Goal: Transaction & Acquisition: Purchase product/service

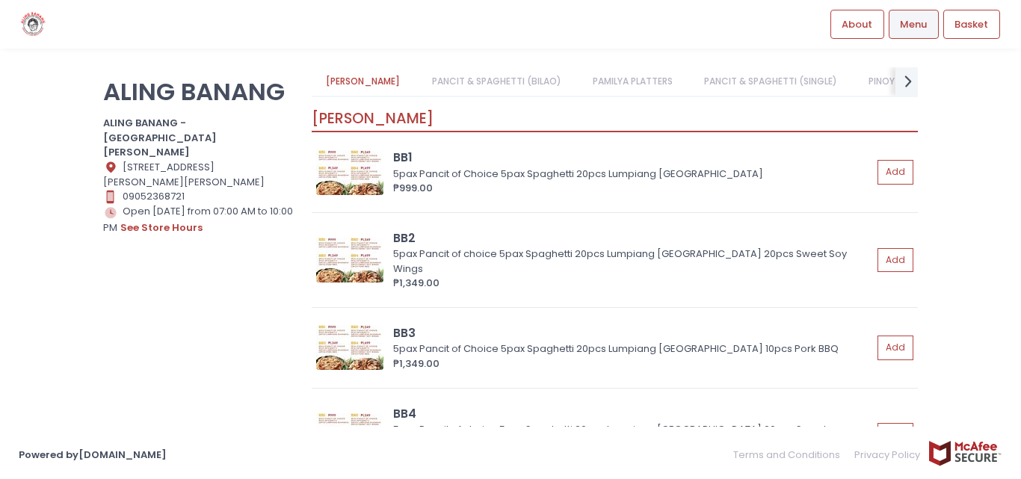
click at [40, 22] on img at bounding box center [33, 24] width 29 height 26
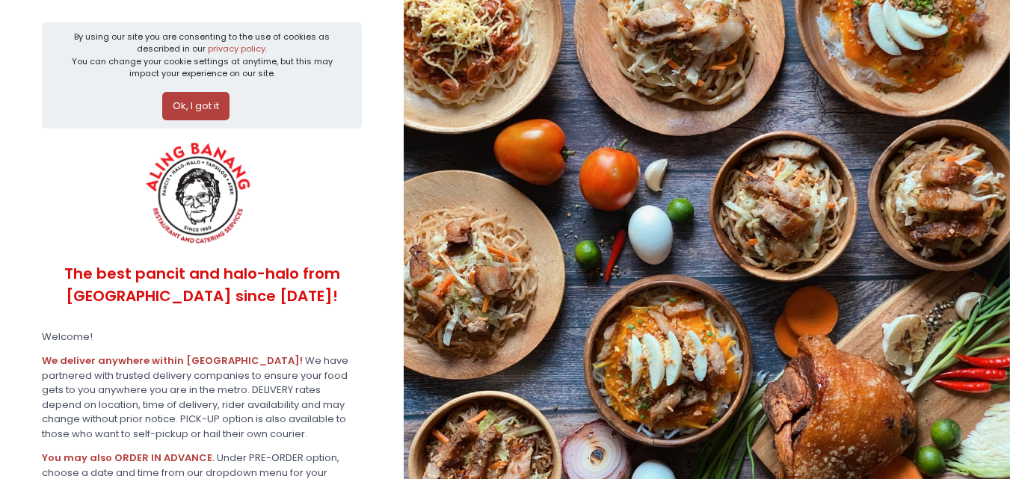
click at [210, 103] on button "Ok, I got it" at bounding box center [195, 106] width 67 height 28
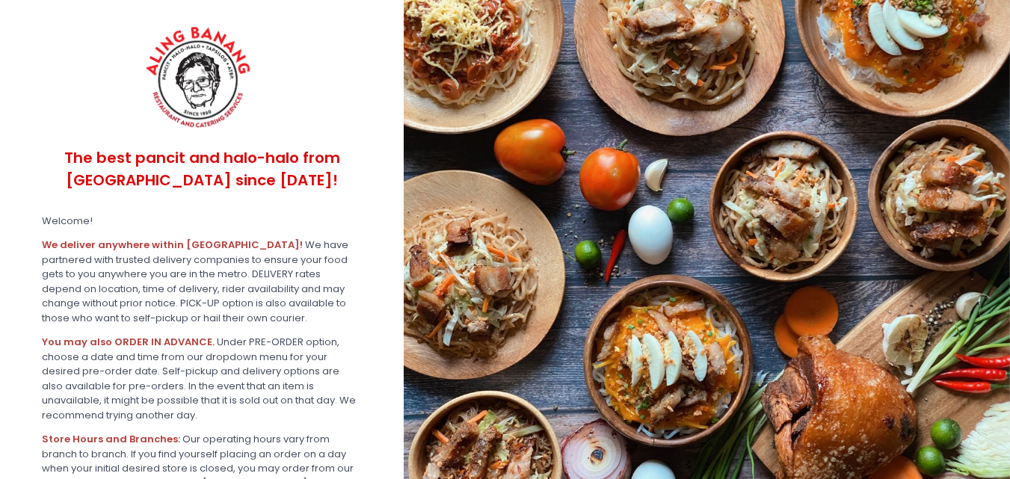
scroll to position [251, 0]
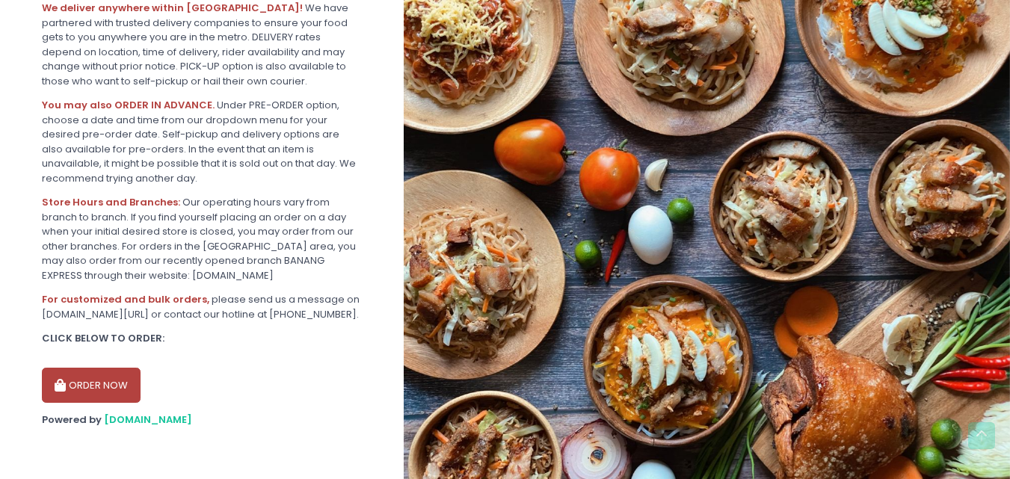
click at [73, 405] on section "The best pancit and halo-halo from [GEOGRAPHIC_DATA] since [DATE]! Welcome! We …" at bounding box center [202, 121] width 404 height 716
click at [94, 394] on button "ORDER NOW" at bounding box center [91, 386] width 99 height 36
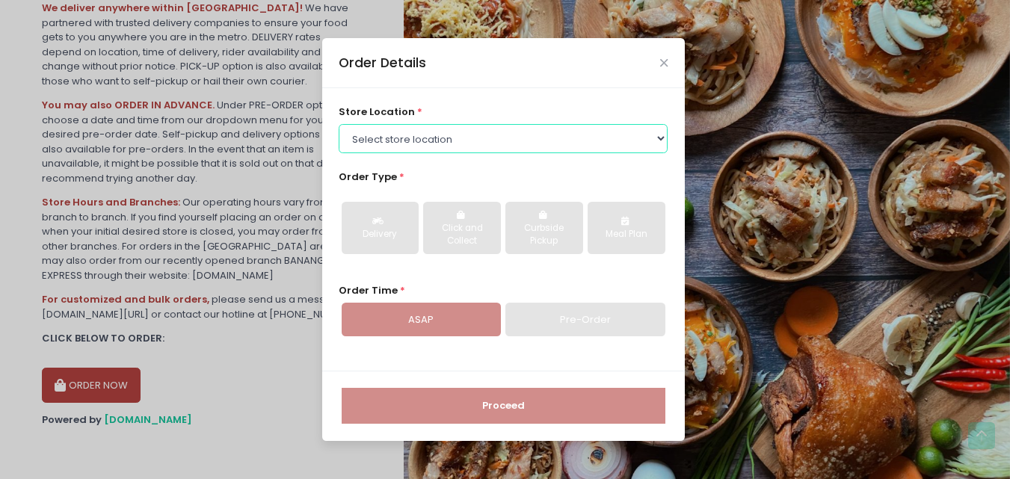
click at [445, 138] on select "Select store location ALING [GEOGRAPHIC_DATA] - [GEOGRAPHIC_DATA][PERSON_NAME] …" at bounding box center [503, 138] width 329 height 28
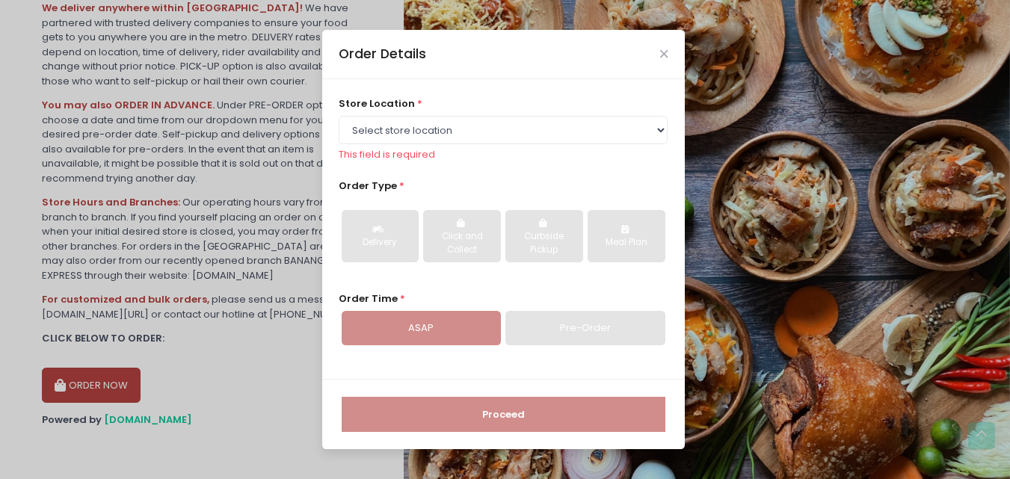
click at [224, 312] on div "Order Details store location * Select store location ALING [GEOGRAPHIC_DATA] - …" at bounding box center [505, 239] width 1010 height 479
